Goal: Information Seeking & Learning: Compare options

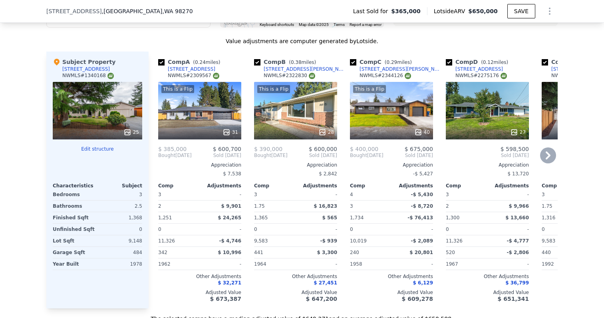
scroll to position [848, 0]
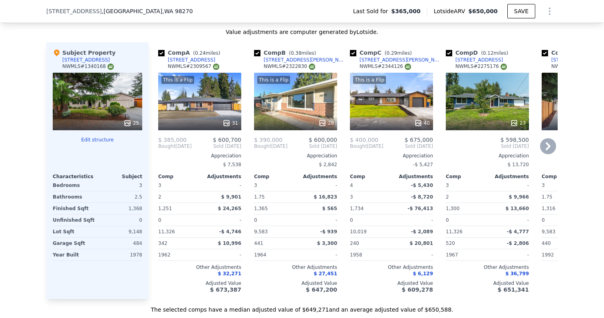
click at [206, 111] on div "This is a Flip 31" at bounding box center [199, 101] width 83 height 57
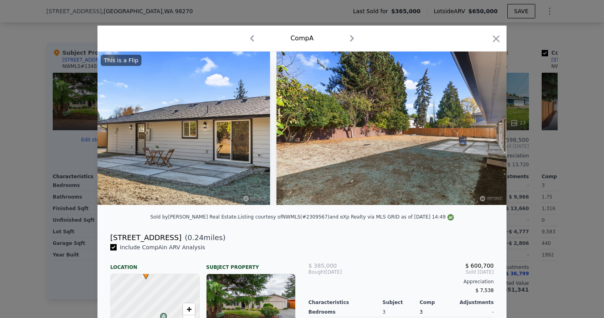
scroll to position [0, 6912]
click at [502, 38] on div "Comp A" at bounding box center [301, 39] width 409 height 26
click at [497, 38] on icon "button" at bounding box center [496, 38] width 7 height 7
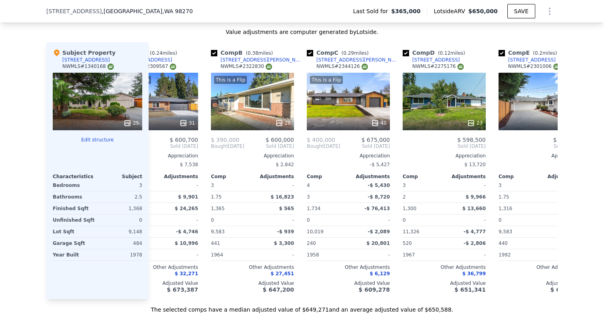
scroll to position [0, 51]
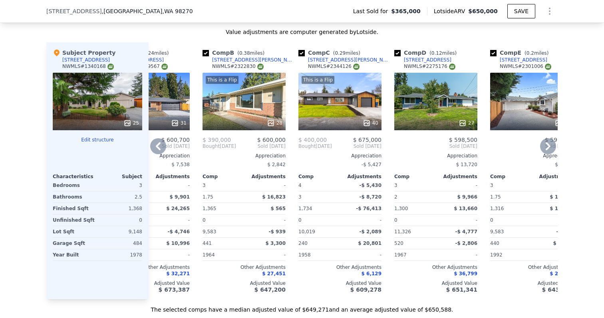
click at [261, 110] on div "This is a Flip 28" at bounding box center [243, 101] width 83 height 57
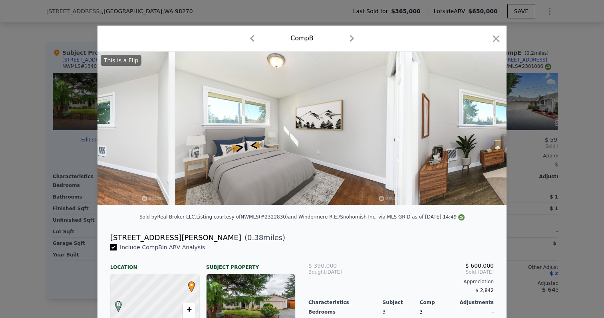
scroll to position [0, 2855]
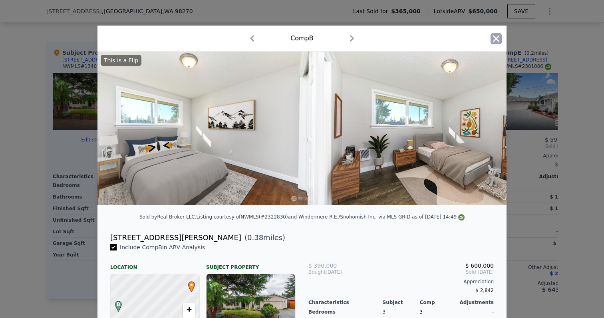
click at [501, 42] on icon "button" at bounding box center [495, 38] width 11 height 11
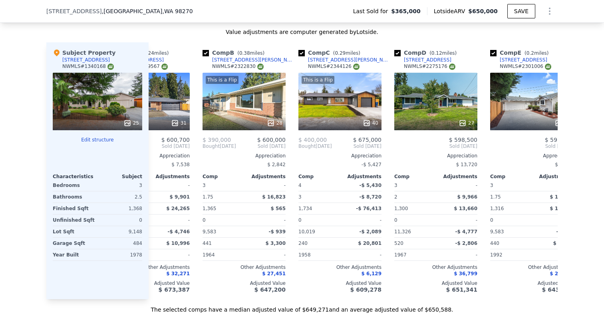
scroll to position [0, 127]
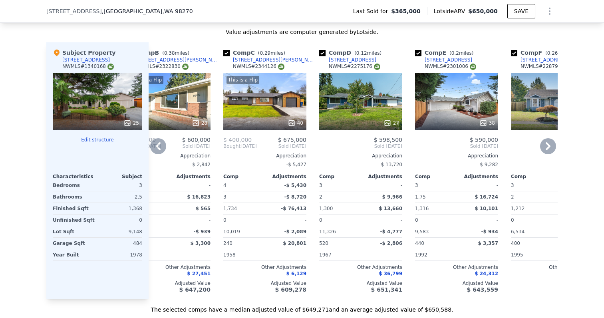
click at [283, 106] on div "This is a Flip 40" at bounding box center [264, 101] width 83 height 57
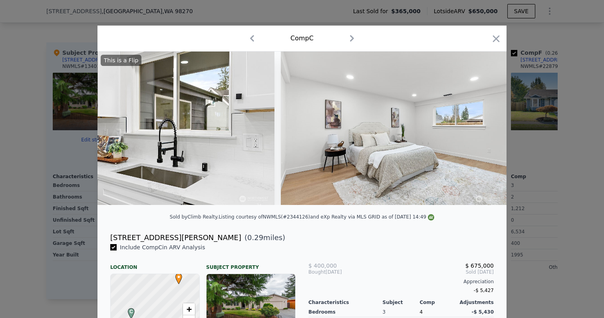
scroll to position [0, 5169]
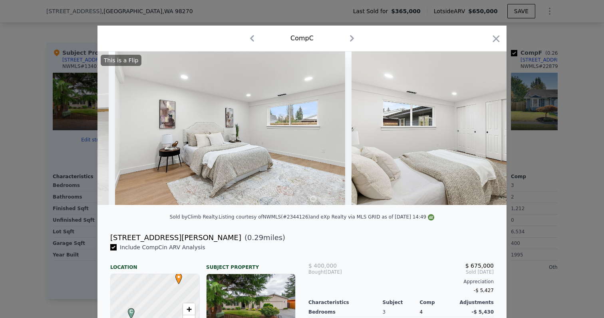
click at [497, 45] on div at bounding box center [495, 40] width 11 height 14
click at [497, 41] on icon "button" at bounding box center [495, 38] width 11 height 11
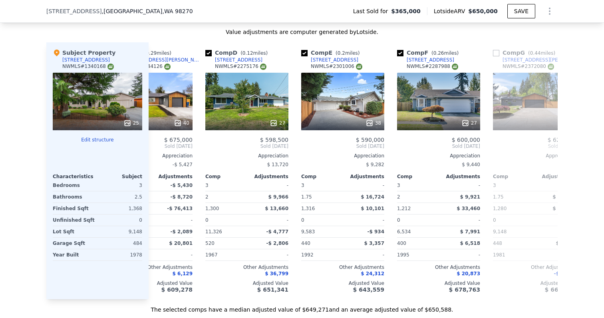
scroll to position [0, 239]
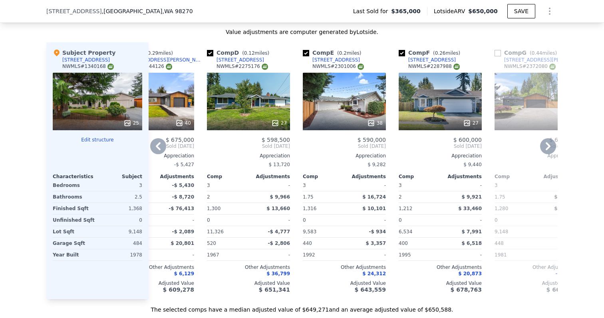
click at [329, 115] on div "38" at bounding box center [344, 101] width 83 height 57
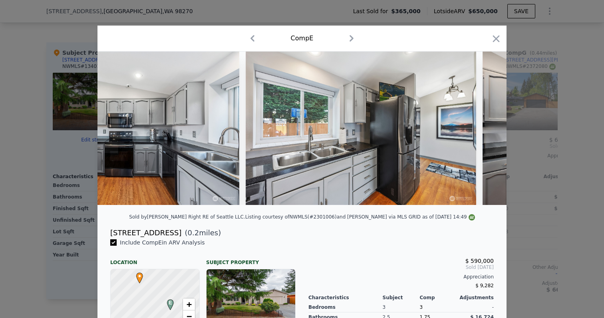
scroll to position [0, 2077]
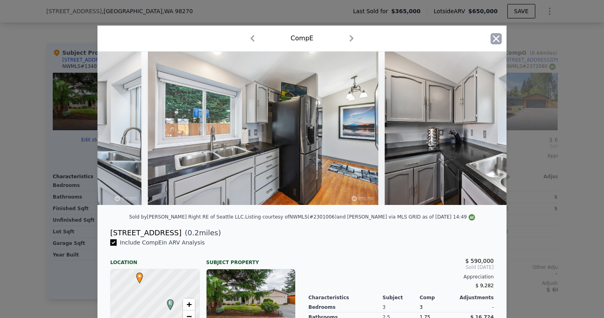
click at [491, 42] on icon "button" at bounding box center [495, 38] width 11 height 11
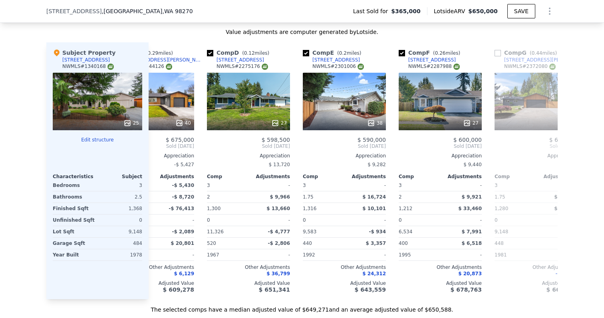
click at [99, 101] on div "25" at bounding box center [97, 101] width 89 height 57
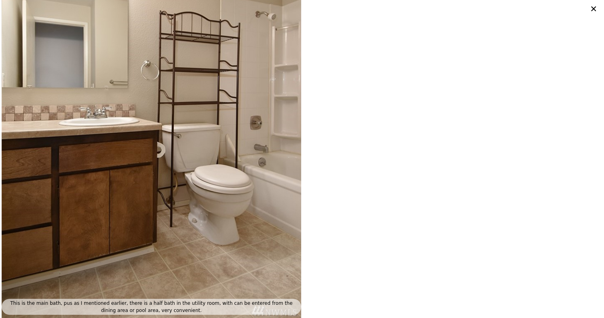
scroll to position [2779, 0]
click at [593, 8] on icon at bounding box center [593, 8] width 11 height 11
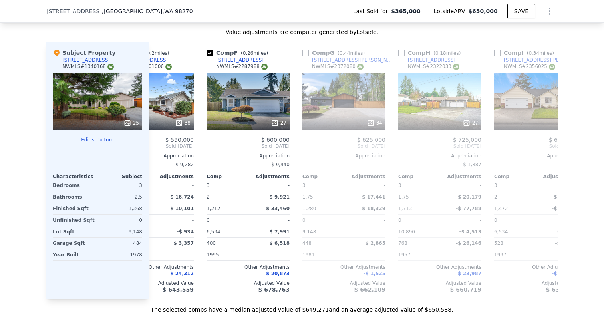
scroll to position [0, 443]
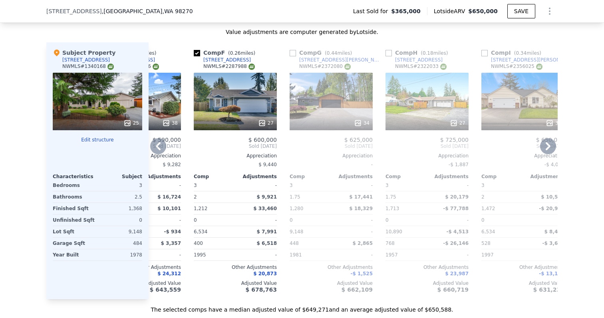
click at [348, 108] on div "34" at bounding box center [330, 101] width 83 height 57
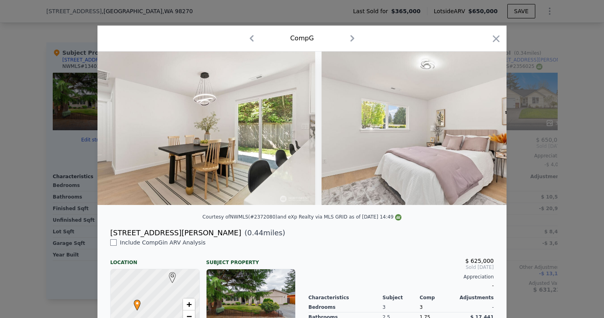
scroll to position [0, 4024]
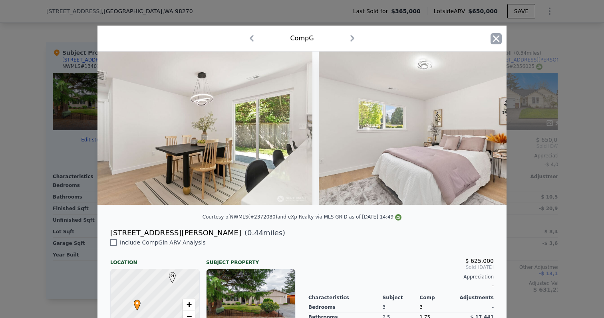
click at [495, 39] on icon "button" at bounding box center [496, 38] width 7 height 7
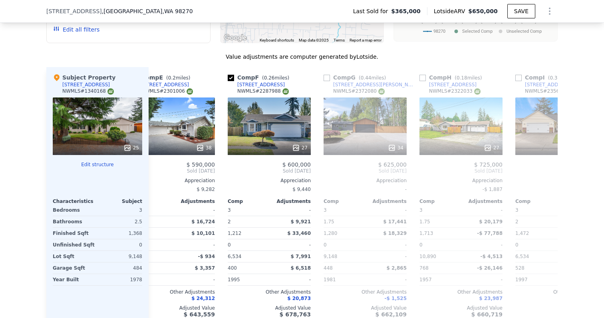
scroll to position [0, 412]
